Goal: Transaction & Acquisition: Purchase product/service

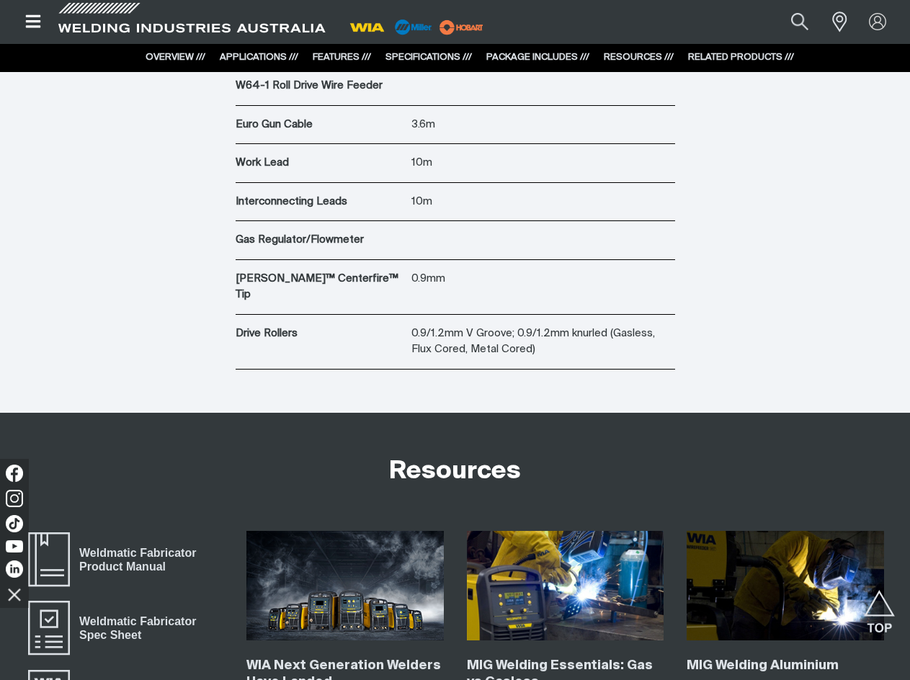
scroll to position [4324, 0]
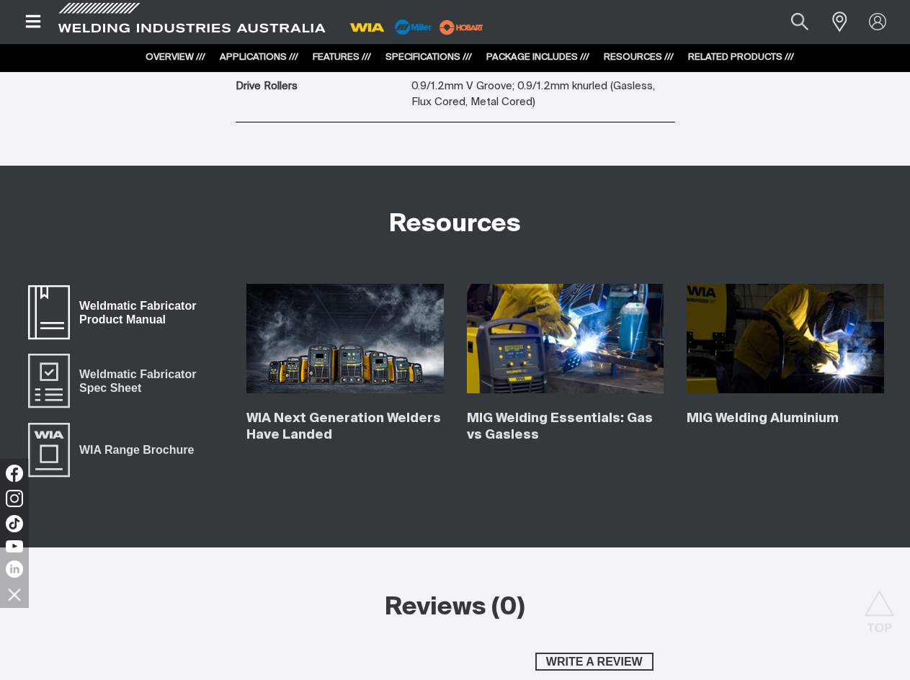
click at [128, 297] on span "Weldmatic Fabricator Product Manual" at bounding box center [146, 312] width 153 height 32
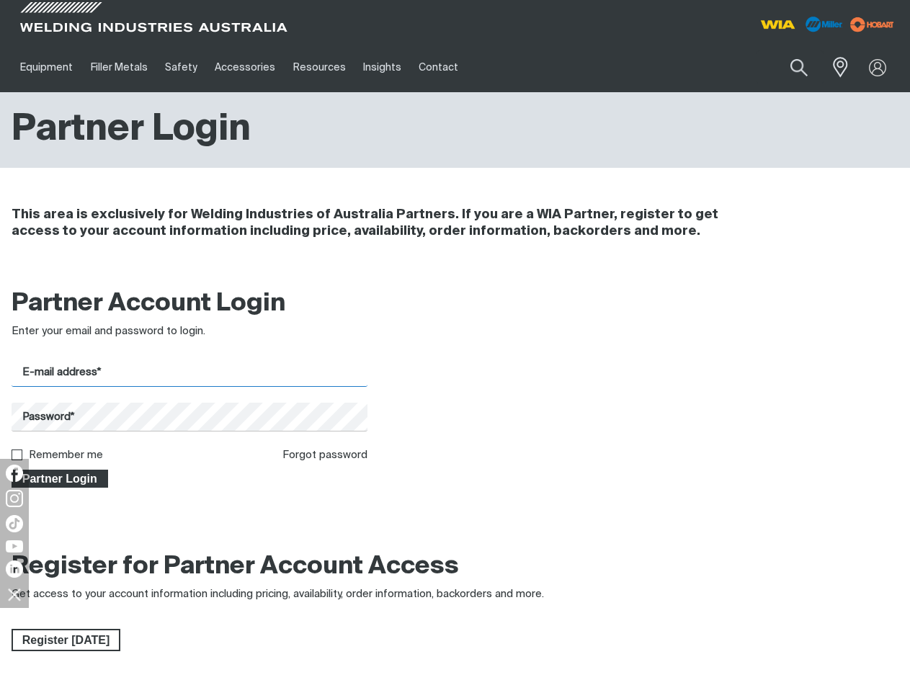
type input "[PERSON_NAME][EMAIL_ADDRESS][DOMAIN_NAME]"
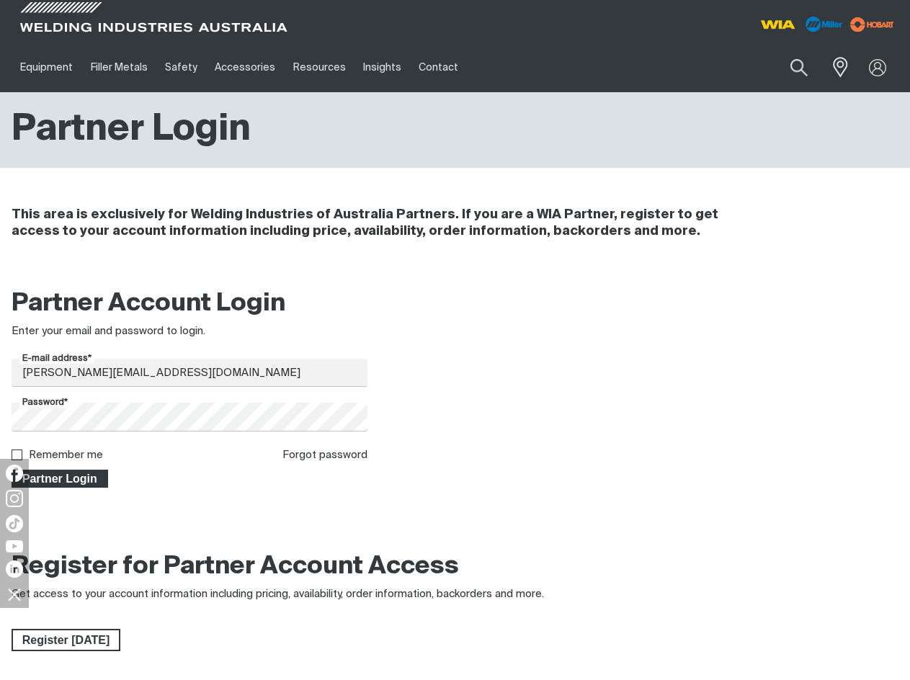
click at [63, 481] on span "Partner Login" at bounding box center [60, 479] width 94 height 19
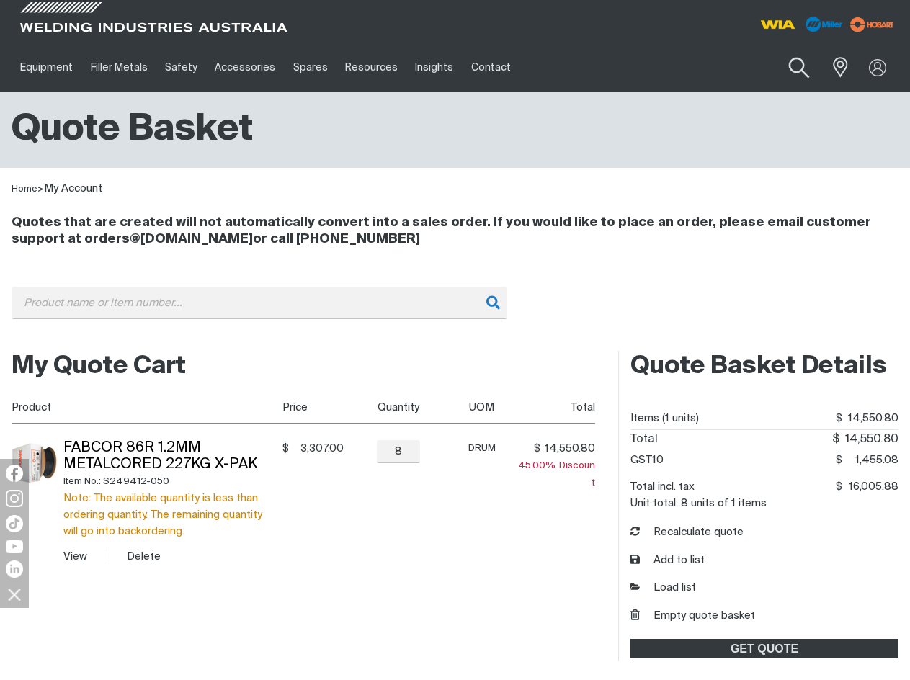
click at [801, 70] on button "Search products" at bounding box center [799, 68] width 58 height 41
click at [687, 66] on input "Search" at bounding box center [712, 67] width 222 height 32
click at [746, 65] on input "Search" at bounding box center [712, 67] width 222 height 32
click at [509, 172] on div "Home > My Account" at bounding box center [455, 183] width 910 height 30
click at [739, 65] on input "Search" at bounding box center [712, 67] width 222 height 32
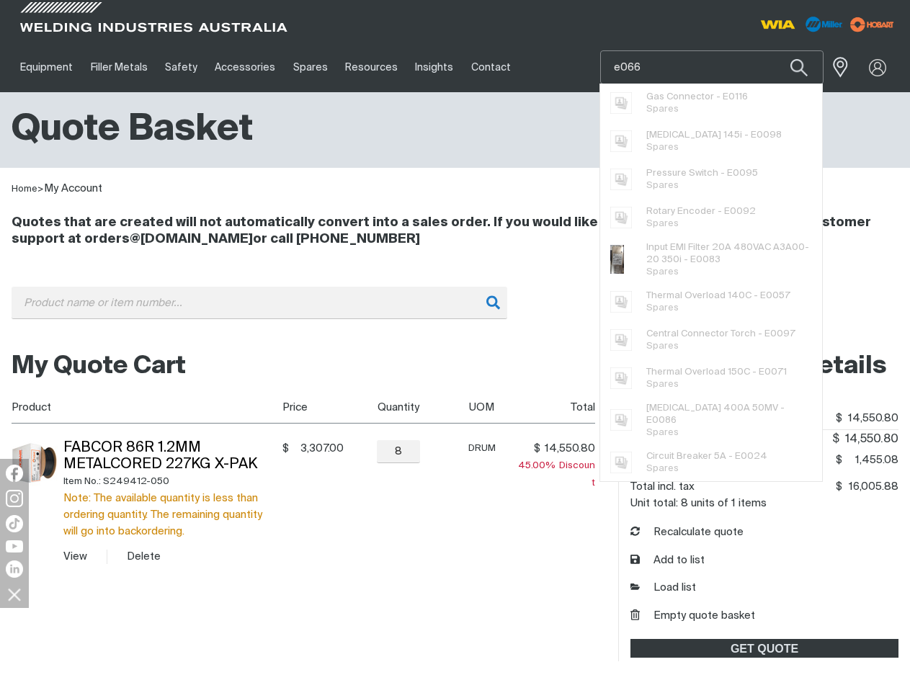
click at [775, 50] on button "Search products" at bounding box center [799, 67] width 49 height 34
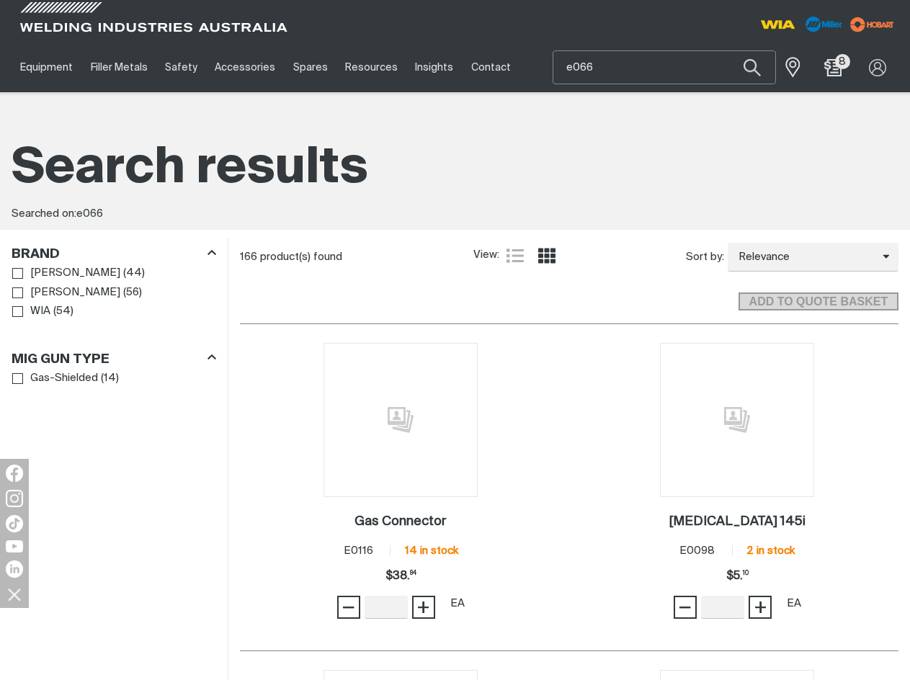
click at [573, 71] on input "e066" at bounding box center [664, 67] width 222 height 32
type input "e0066"
click at [682, 105] on span "Switch 3 Position Coarse - E0066 Spares" at bounding box center [673, 103] width 147 height 29
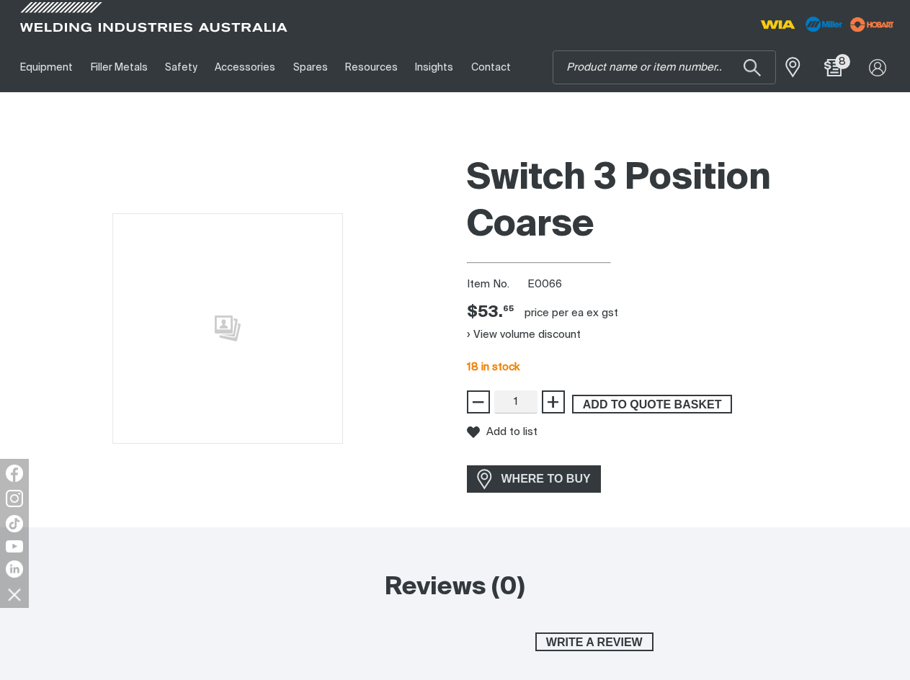
click at [677, 403] on span "ADD TO QUOTE BASKET" at bounding box center [652, 404] width 157 height 19
click at [666, 66] on input "Search" at bounding box center [664, 67] width 222 height 32
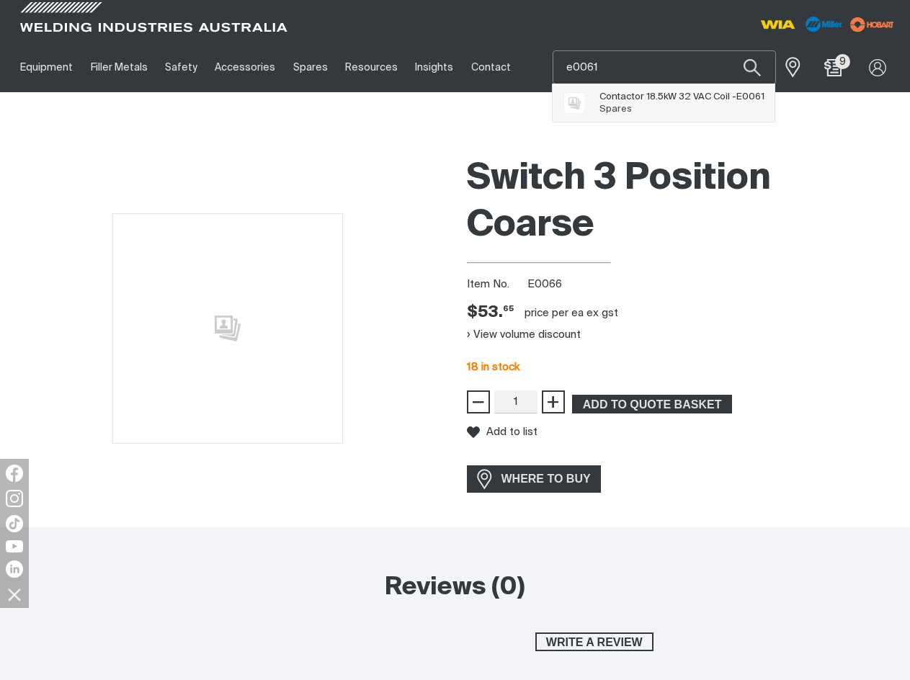
type input "e0061"
click at [692, 96] on span "Contactor 18.5kW 32 VAC Coil - E0061" at bounding box center [682, 97] width 165 height 12
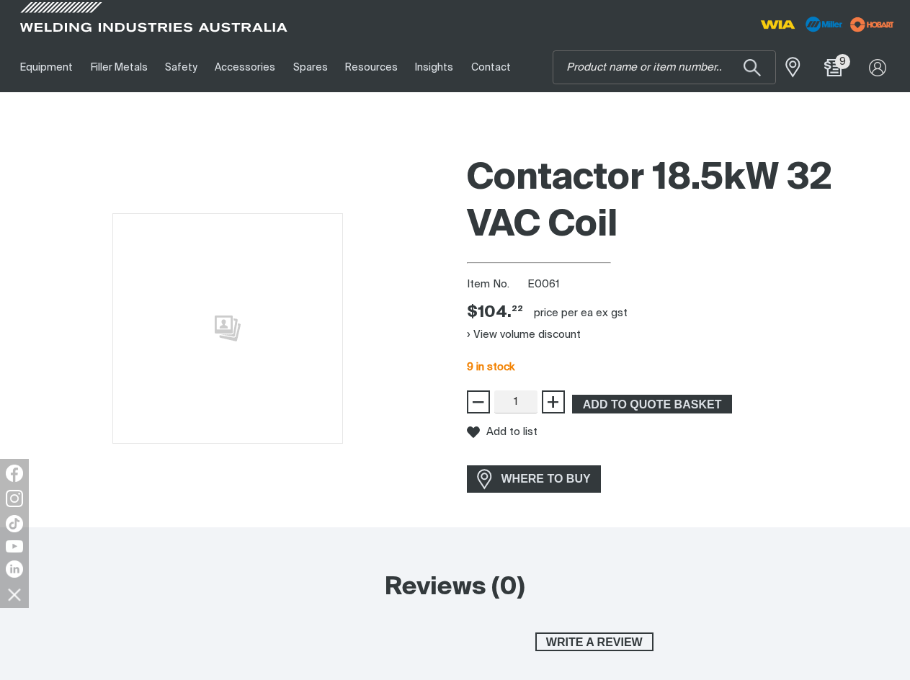
drag, startPoint x: 657, startPoint y: 411, endPoint x: 658, endPoint y: 390, distance: 21.7
click at [657, 411] on span "ADD TO QUOTE BASKET" at bounding box center [652, 404] width 157 height 19
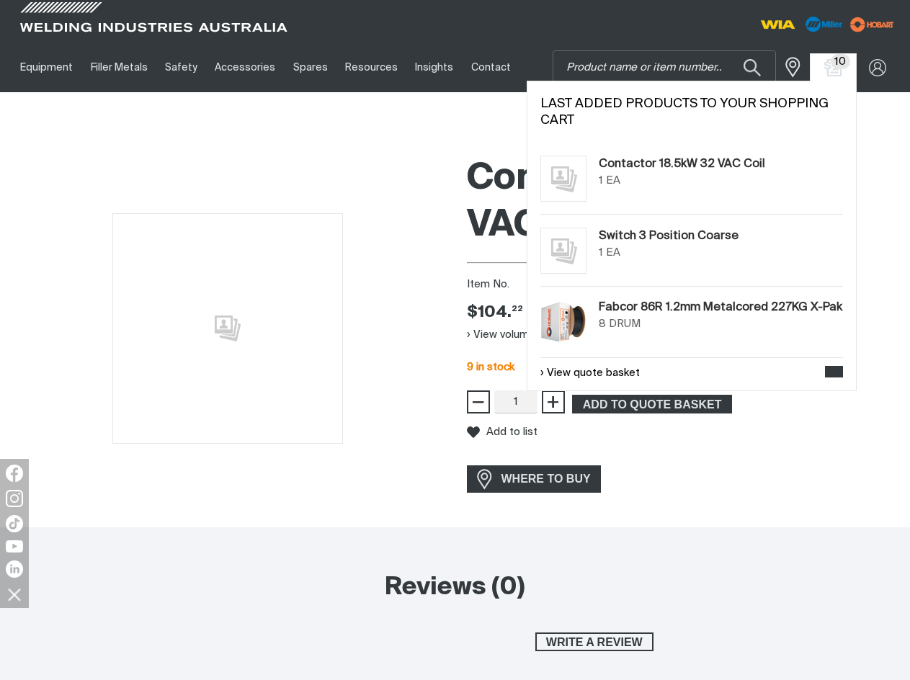
click at [840, 68] on span "10" at bounding box center [840, 61] width 19 height 15
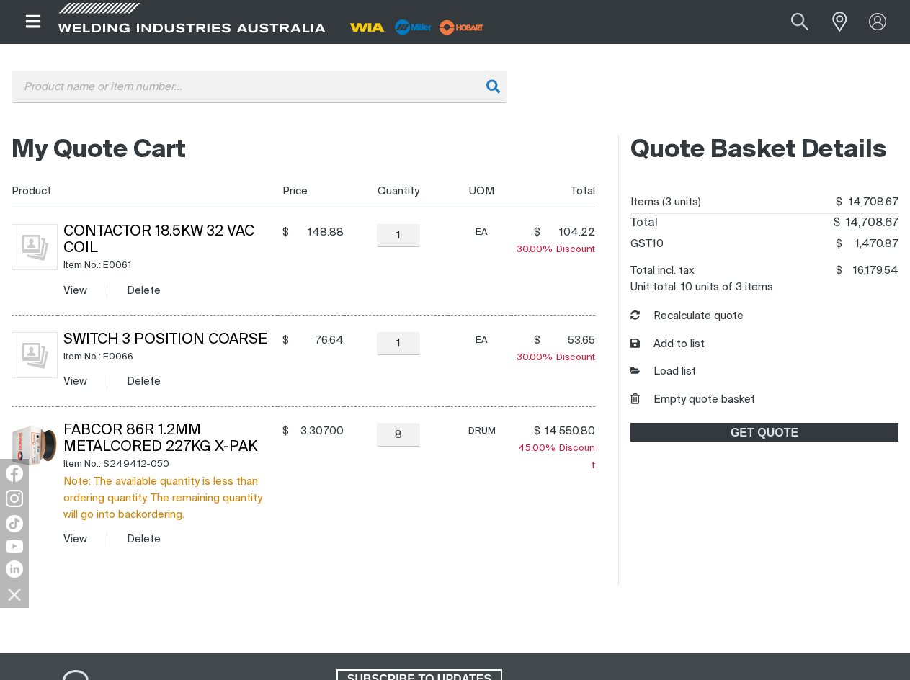
scroll to position [144, 0]
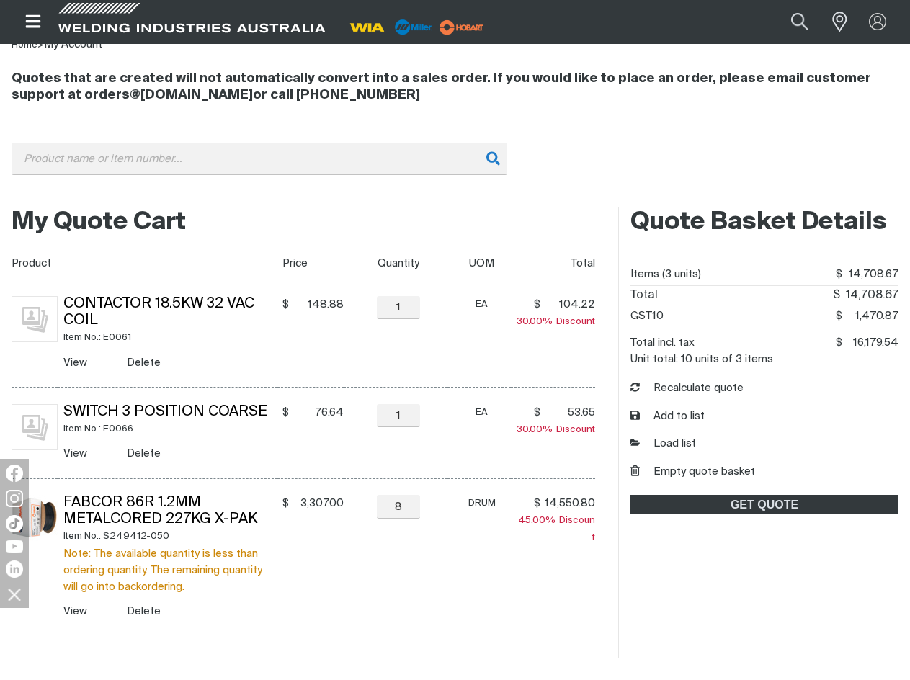
click at [556, 177] on div "Search When search results are available use up and down arrows to review and e…" at bounding box center [455, 170] width 887 height 54
drag, startPoint x: 269, startPoint y: 424, endPoint x: 65, endPoint y: 404, distance: 204.9
click at [65, 404] on td "Switch 3 Position Coarse Item No.: E0066 View Delete" at bounding box center [168, 434] width 220 height 92
copy td "Switch 3 Position Coarse Item No.: E0066"
drag, startPoint x: 303, startPoint y: 408, endPoint x: 594, endPoint y: 411, distance: 291.2
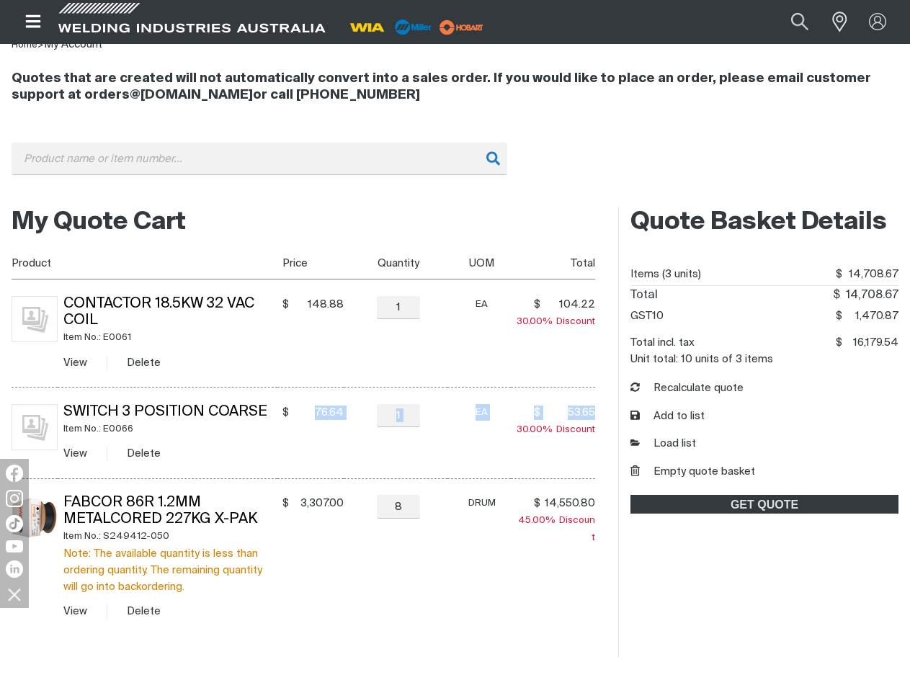
click at [594, 411] on tr "Switch 3 Position Coarse Item No.: E0066 View Delete $ 76.64 $76.64 − 1 Quantit…" at bounding box center [304, 434] width 584 height 92
copy tr "76.64 $76.64 − Quantity + EA $ 53.65"
click at [629, 197] on div "My Quote Cart You made changes to your shopping cart. Please recalculate to get…" at bounding box center [455, 432] width 910 height 471
click at [146, 360] on button "Delete" at bounding box center [144, 363] width 34 height 17
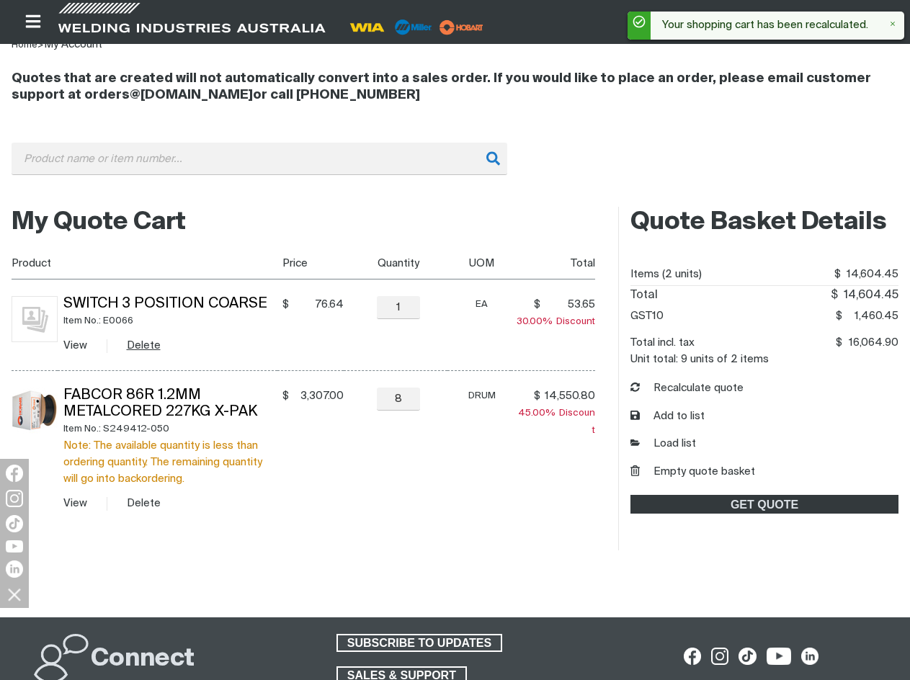
click at [146, 339] on button "Delete" at bounding box center [144, 345] width 34 height 17
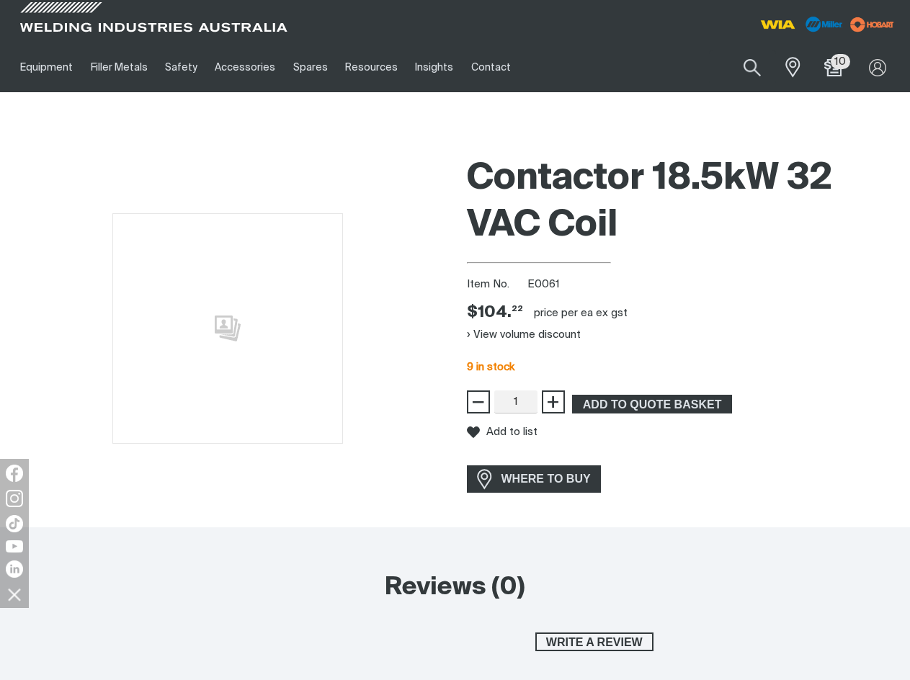
click at [494, 366] on span "9 in stock" at bounding box center [491, 367] width 48 height 11
click at [522, 336] on button "View volume discount" at bounding box center [524, 335] width 114 height 23
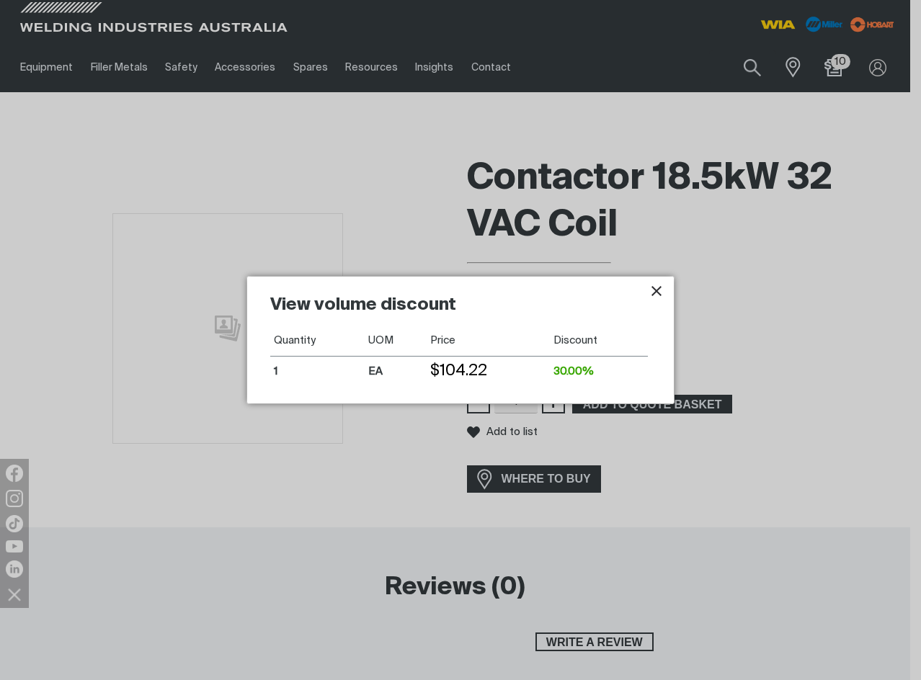
click at [646, 303] on h2 "View volume discount" at bounding box center [459, 310] width 378 height 32
click at [653, 299] on icon "Close pop-up overlay" at bounding box center [656, 290] width 17 height 17
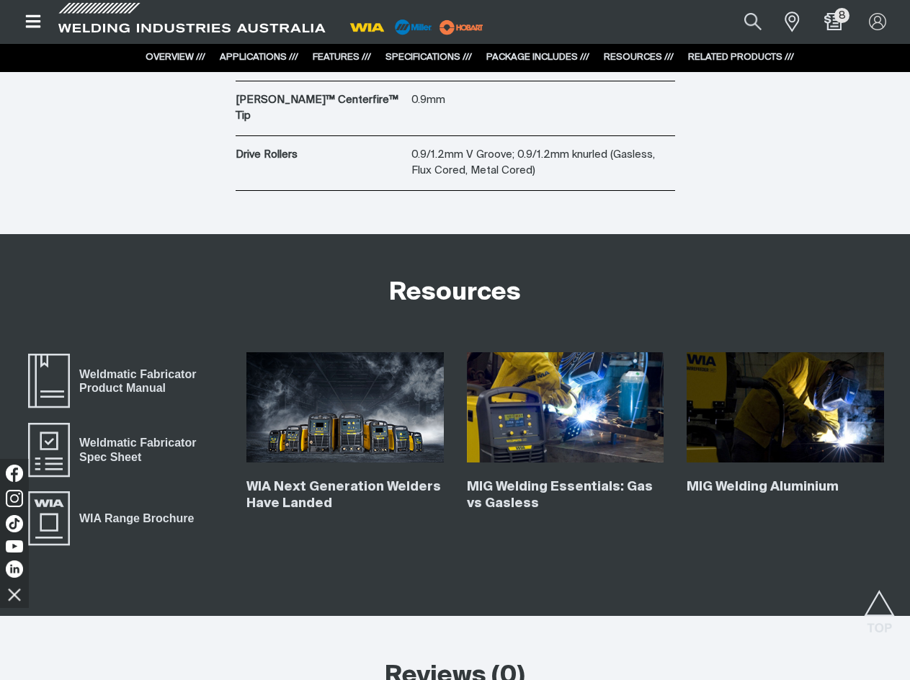
scroll to position [4317, 0]
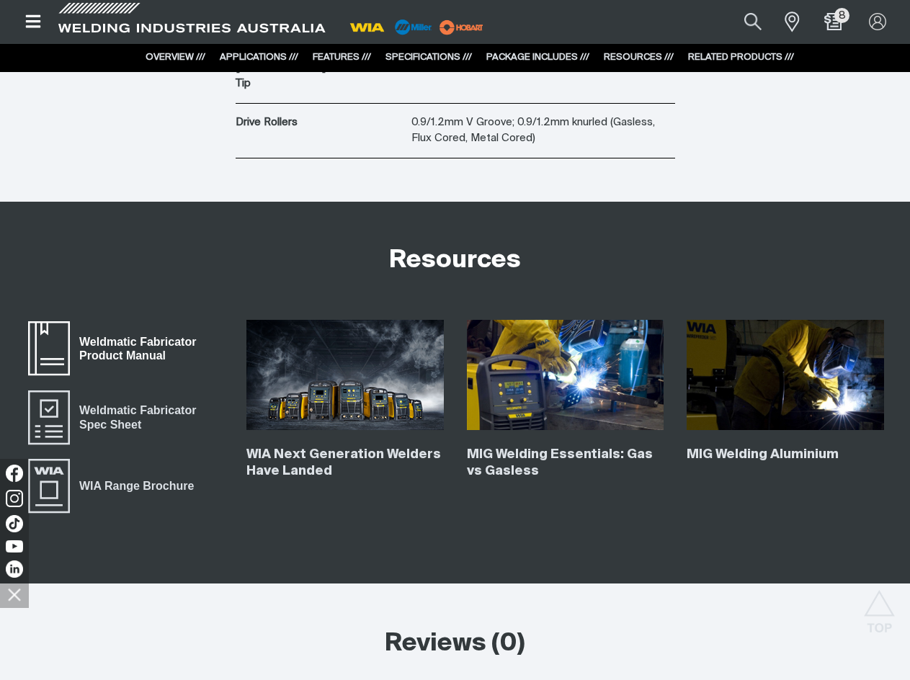
click at [135, 337] on span "Weldmatic Fabricator Product Manual" at bounding box center [146, 349] width 153 height 32
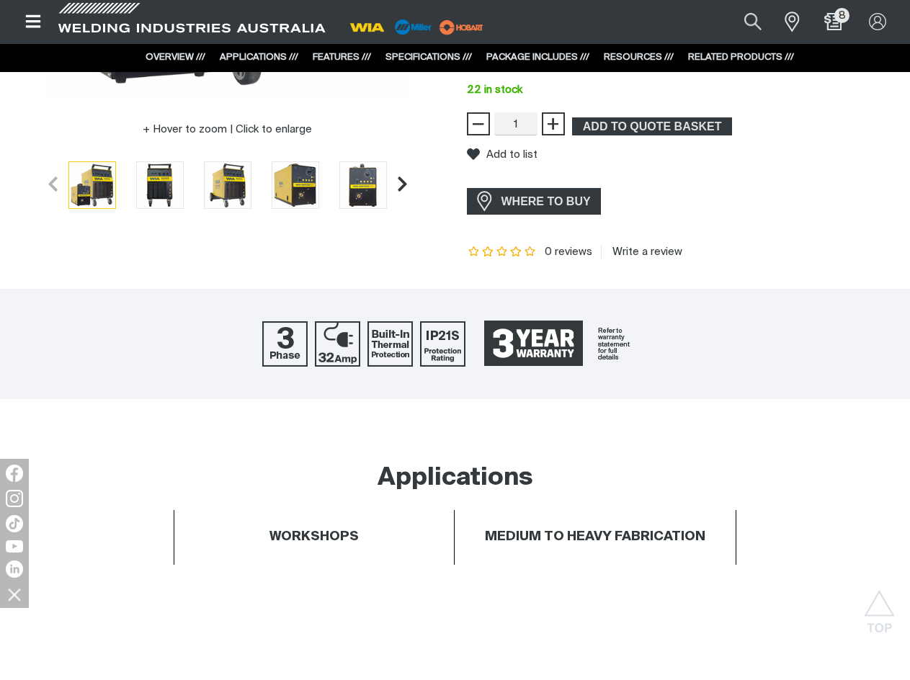
scroll to position [0, 0]
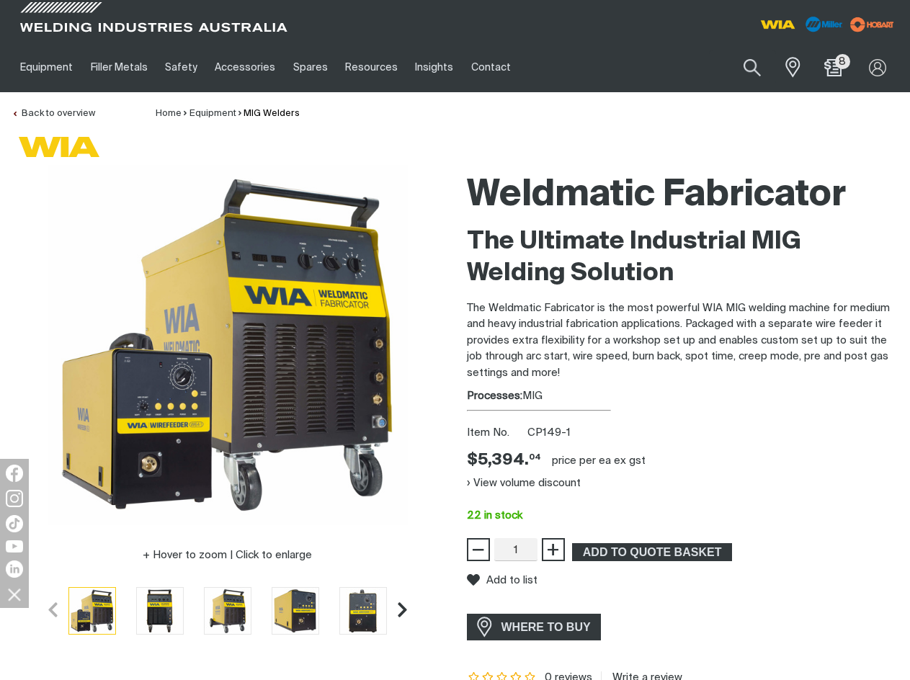
drag, startPoint x: 798, startPoint y: 66, endPoint x: 711, endPoint y: 74, distance: 87.6
click at [798, 66] on span at bounding box center [790, 67] width 26 height 25
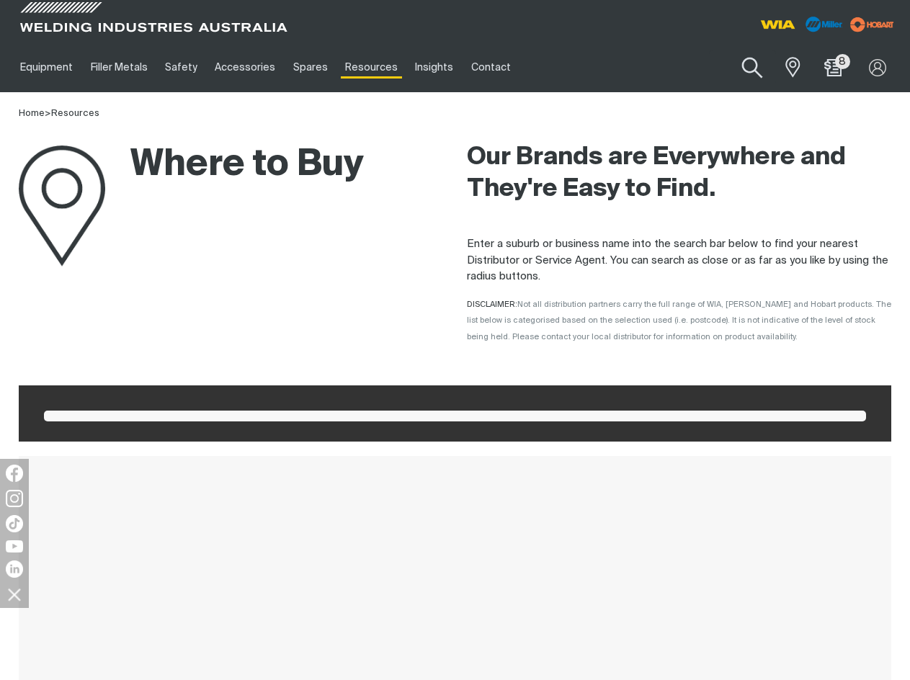
click at [764, 55] on button "Search products" at bounding box center [752, 68] width 58 height 41
click at [746, 68] on button "Search products" at bounding box center [752, 68] width 58 height 41
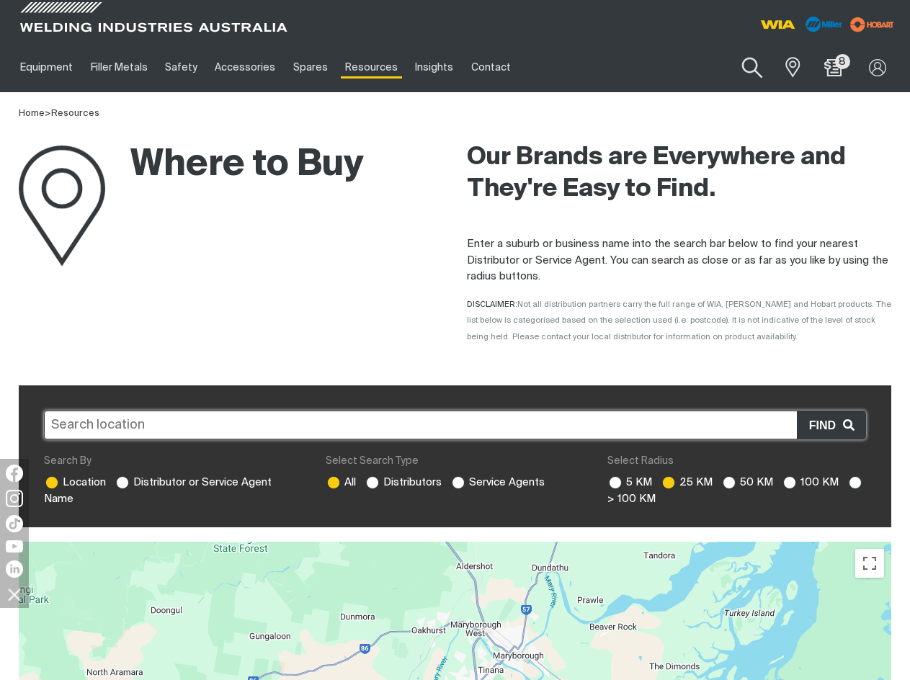
click at [753, 61] on button "Search products" at bounding box center [752, 68] width 58 height 41
click at [631, 67] on input "Search" at bounding box center [664, 67] width 222 height 32
type input "e0061"
click at [728, 50] on button "Search products" at bounding box center [752, 67] width 49 height 34
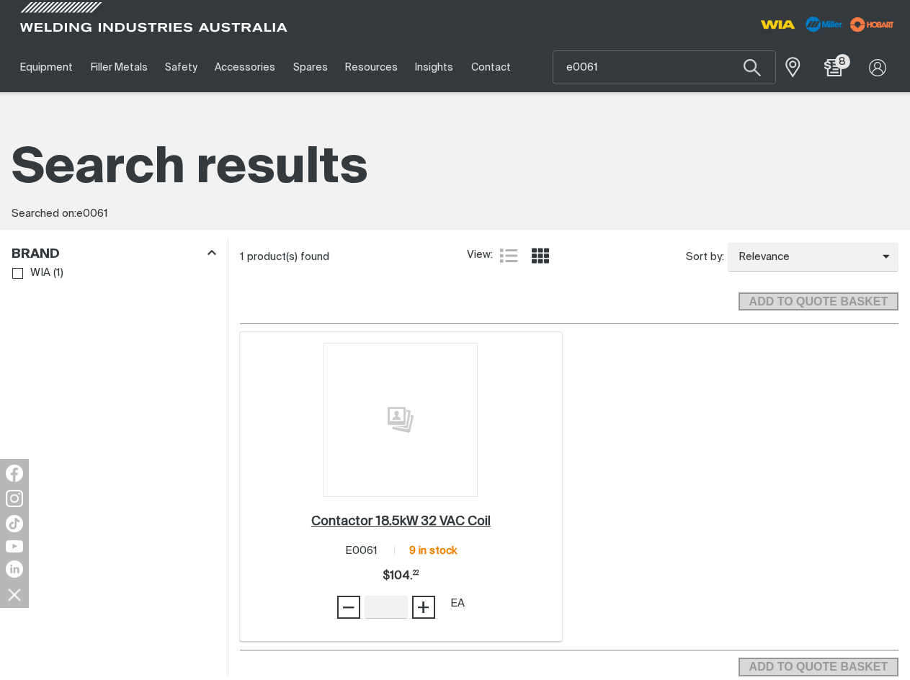
click at [450, 522] on h2 "Contactor 18.5kW 32 VAC Coil ." at bounding box center [400, 521] width 179 height 13
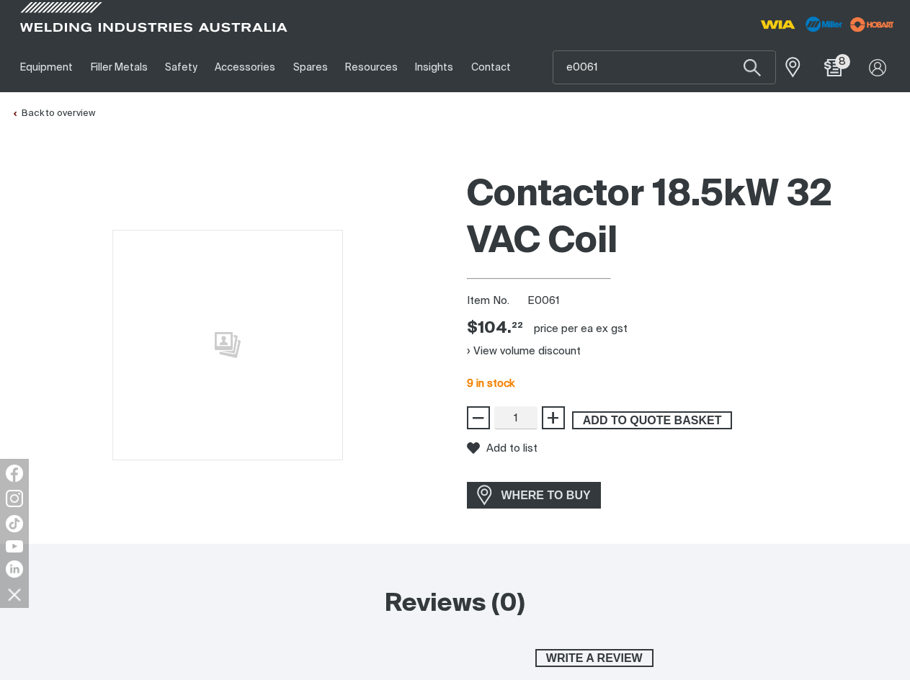
click at [631, 419] on span "ADD TO QUOTE BASKET" at bounding box center [652, 420] width 157 height 19
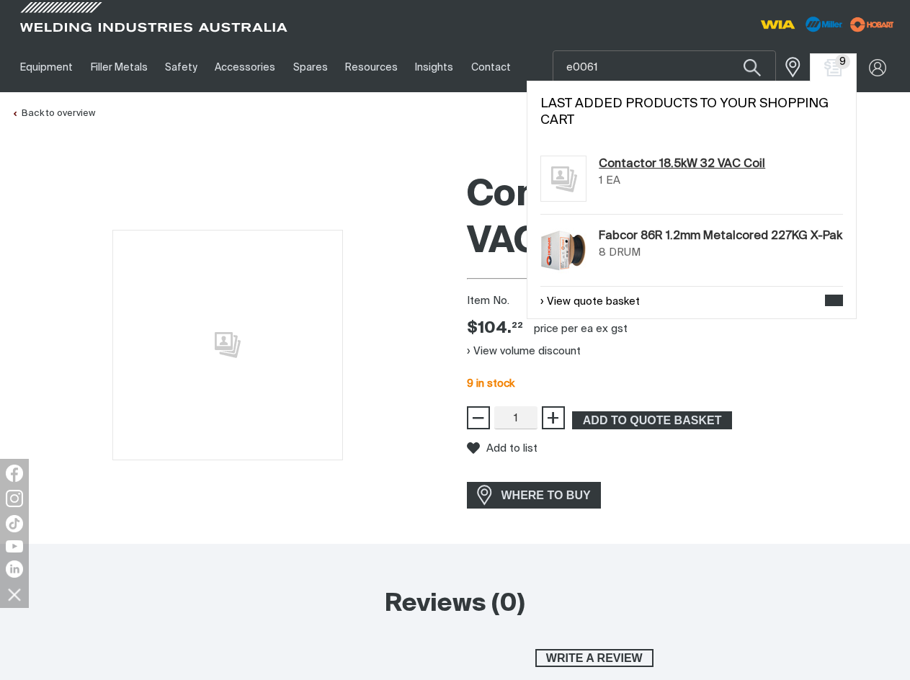
click at [694, 166] on link "Contactor 18.5kW 32 VAC Coil" at bounding box center [682, 164] width 166 height 17
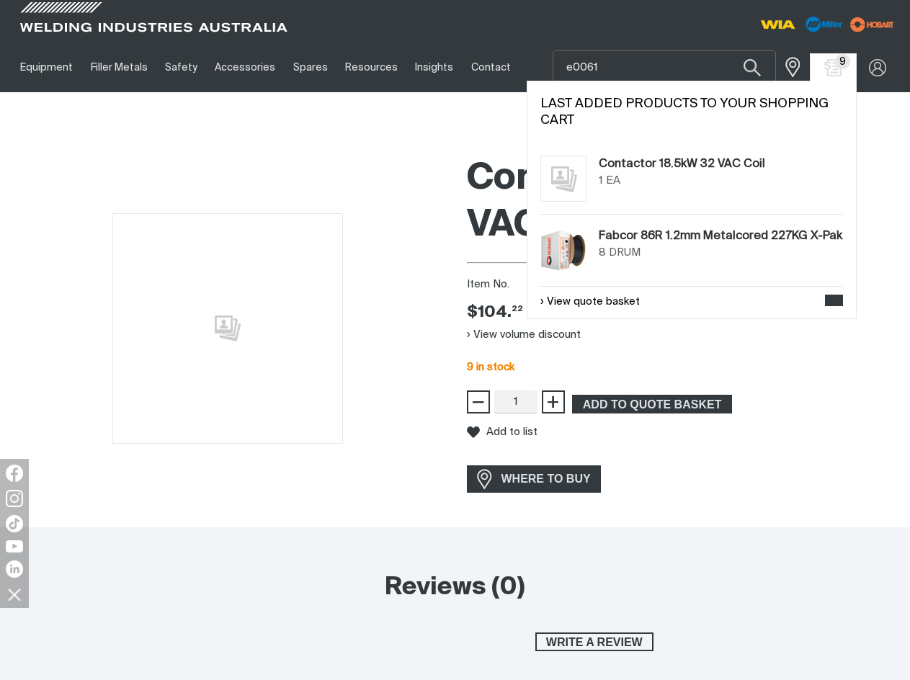
click at [840, 67] on span "9" at bounding box center [842, 61] width 15 height 15
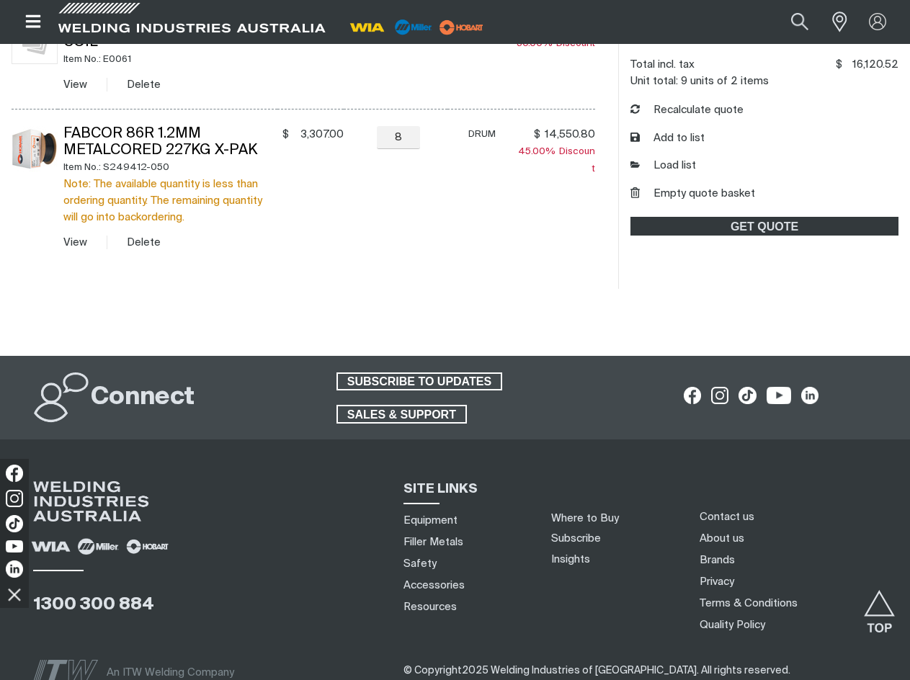
scroll to position [72, 0]
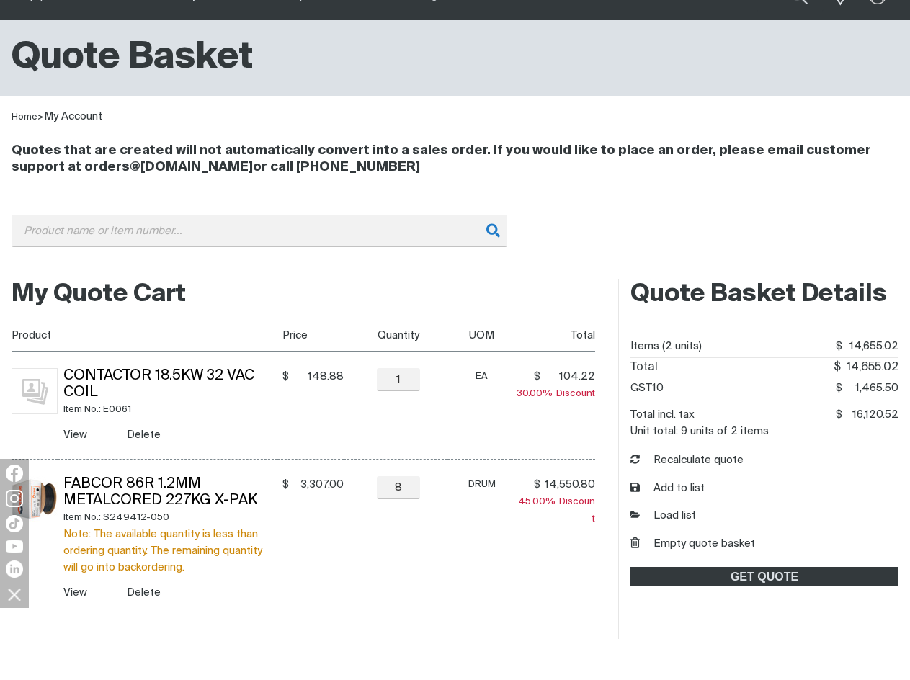
click at [150, 435] on button "Delete" at bounding box center [144, 435] width 34 height 17
